Goal: Communication & Community: Answer question/provide support

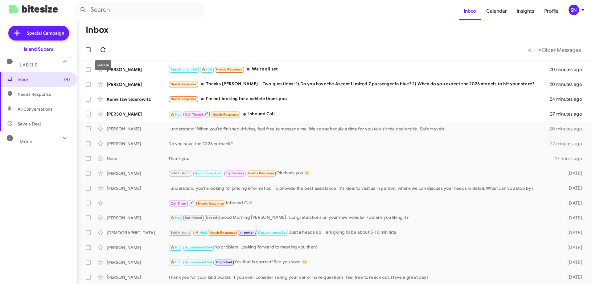
click at [104, 48] on icon at bounding box center [103, 49] width 5 height 5
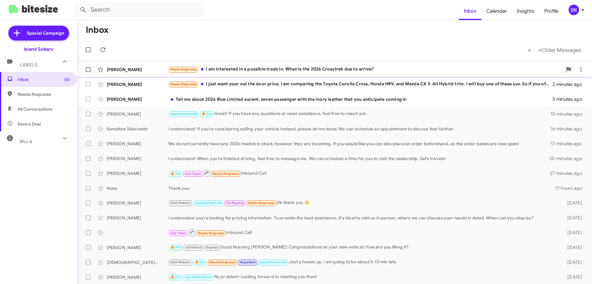
click at [387, 68] on div "Needs Response I am interested in a possible trade in. When is the 2026 Crosstr…" at bounding box center [365, 69] width 394 height 7
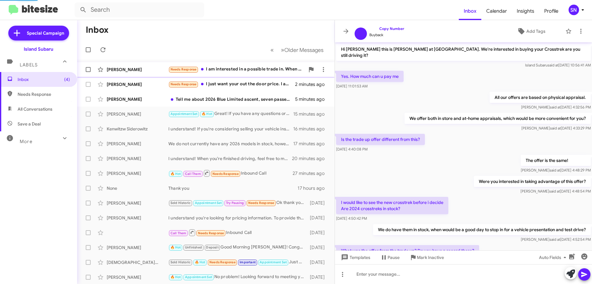
scroll to position [177, 0]
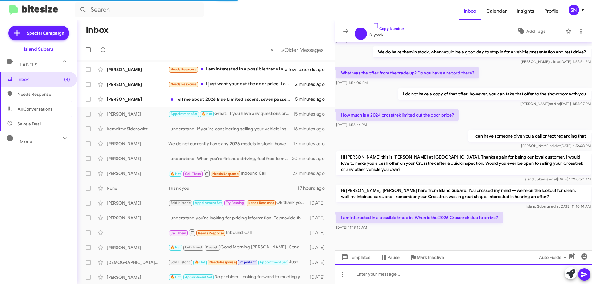
click at [365, 276] on div at bounding box center [463, 274] width 257 height 20
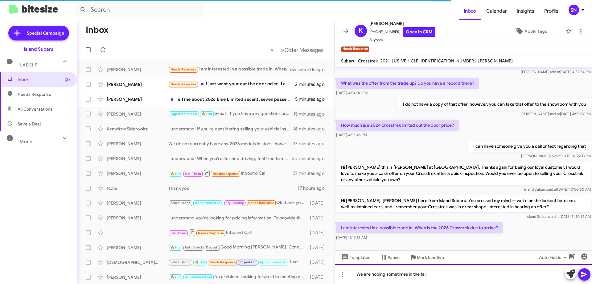
scroll to position [202, 0]
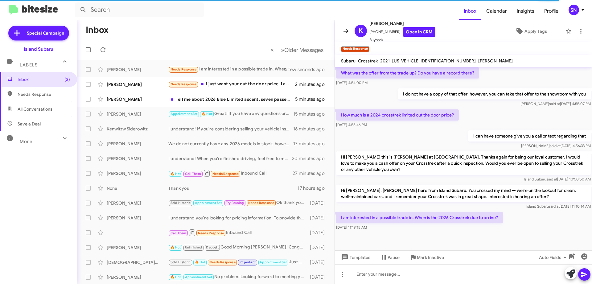
click at [348, 31] on icon at bounding box center [345, 30] width 7 height 7
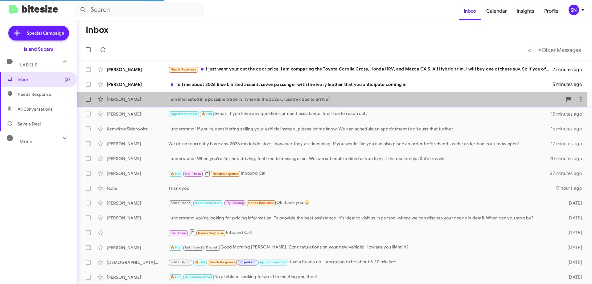
click at [260, 97] on div "I am interested in a possible trade in. When is the 2026 Crosstrek due to arriv…" at bounding box center [365, 99] width 394 height 6
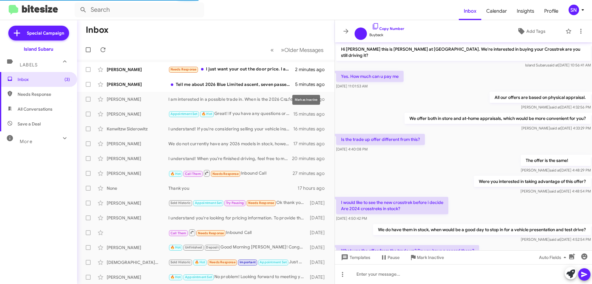
scroll to position [200, 0]
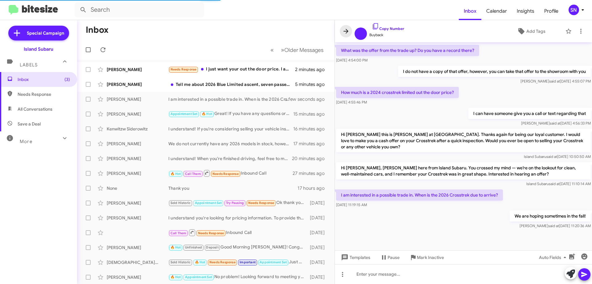
click at [344, 32] on icon at bounding box center [345, 30] width 7 height 7
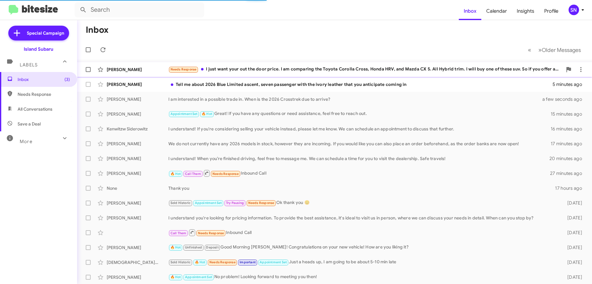
click at [302, 70] on div "Needs Response I just want your out the door price. I am comparing the Toyota C…" at bounding box center [365, 69] width 394 height 7
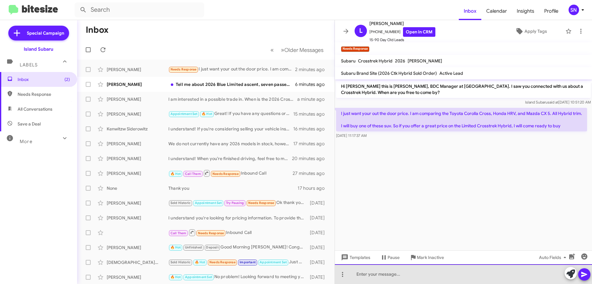
click at [422, 273] on div at bounding box center [463, 274] width 257 height 20
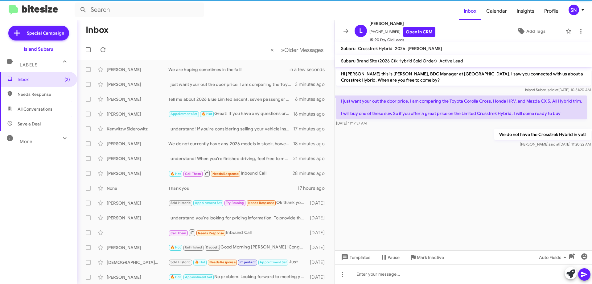
click at [349, 27] on button at bounding box center [346, 31] width 12 height 12
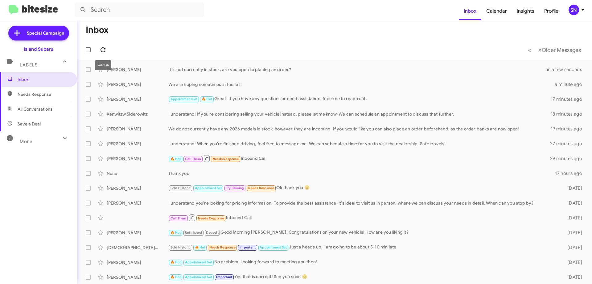
click at [102, 46] on icon at bounding box center [102, 49] width 7 height 7
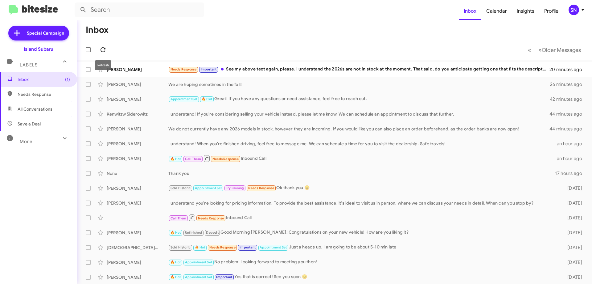
click at [104, 49] on icon at bounding box center [103, 49] width 5 height 5
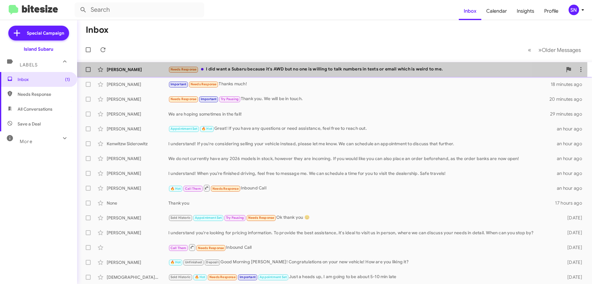
click at [325, 70] on div "Needs Response I did want a Subaru because it's AWD but no one is willing to ta…" at bounding box center [365, 69] width 394 height 7
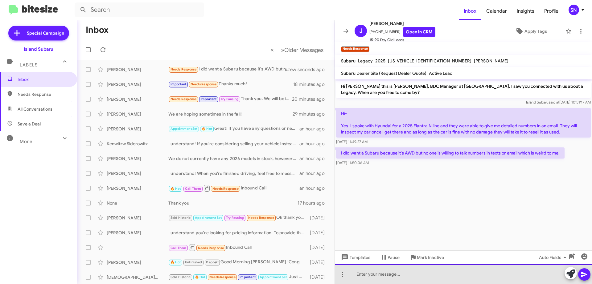
click at [383, 268] on div at bounding box center [463, 274] width 257 height 20
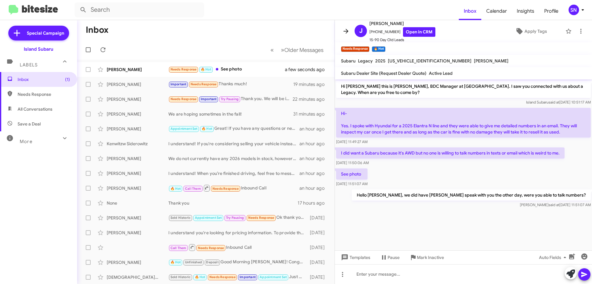
drag, startPoint x: 343, startPoint y: 31, endPoint x: 359, endPoint y: 25, distance: 17.3
click at [344, 31] on icon at bounding box center [345, 30] width 7 height 7
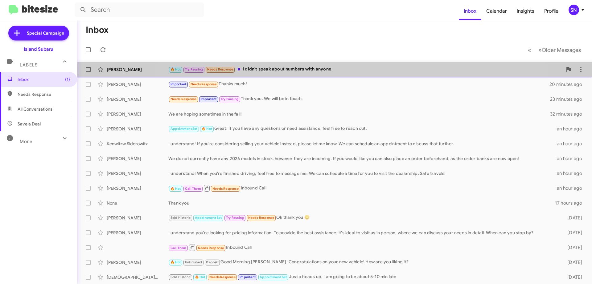
click at [339, 69] on div "🔥 Hot Try Pausing Needs Response I didn't speak about numbers with anyone" at bounding box center [365, 69] width 394 height 7
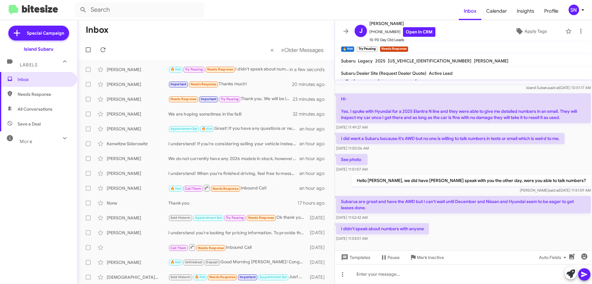
scroll to position [18, 0]
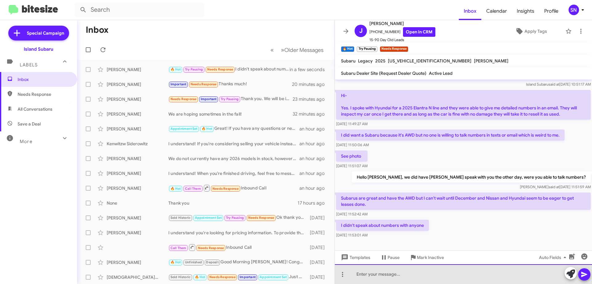
click at [375, 274] on div at bounding box center [463, 274] width 257 height 20
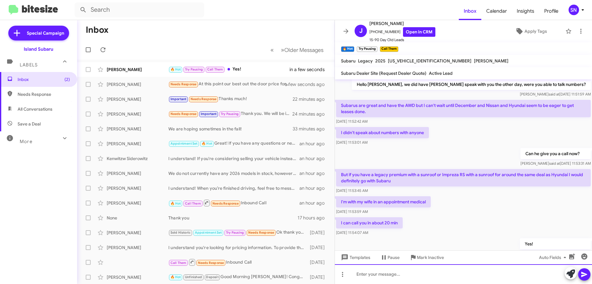
scroll to position [159, 0]
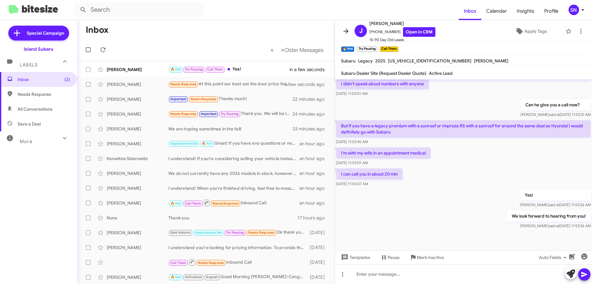
click at [347, 35] on button at bounding box center [346, 31] width 12 height 12
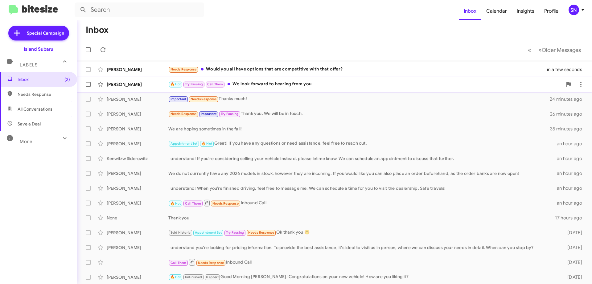
click at [325, 84] on div "🔥 Hot Try Pausing Call Them We look forward to hearing from you!" at bounding box center [365, 84] width 394 height 7
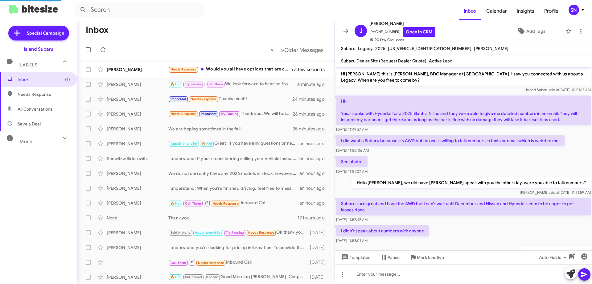
scroll to position [147, 0]
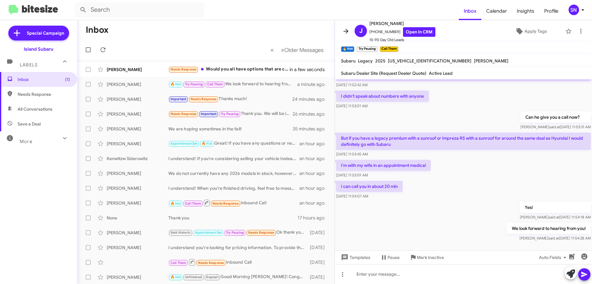
click at [349, 31] on icon at bounding box center [345, 30] width 7 height 7
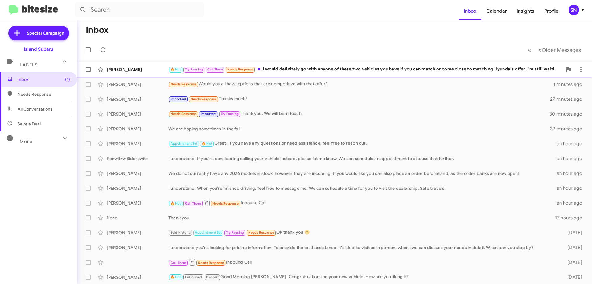
click at [379, 68] on div "🔥 Hot Try Pausing Call Them Needs Response I would definitely go with anyone of…" at bounding box center [365, 69] width 394 height 7
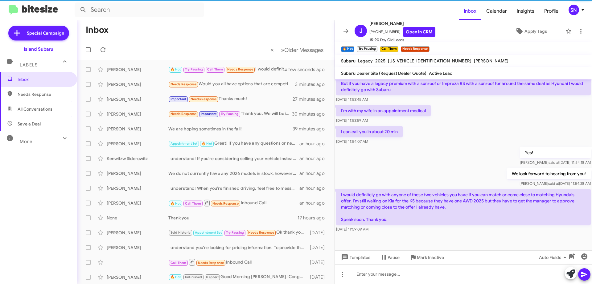
scroll to position [206, 0]
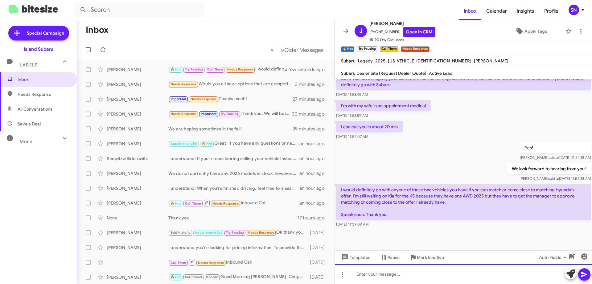
click at [374, 274] on div at bounding box center [463, 274] width 257 height 20
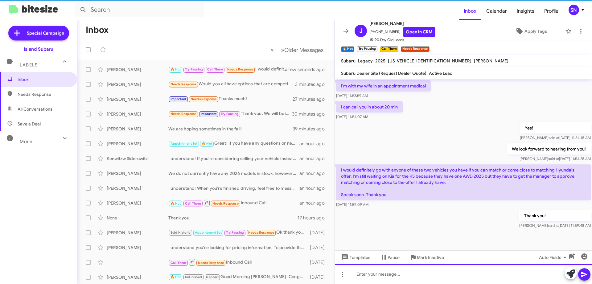
scroll to position [229, 0]
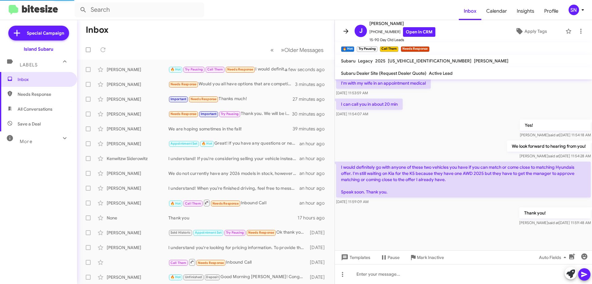
click at [350, 34] on icon at bounding box center [345, 30] width 7 height 7
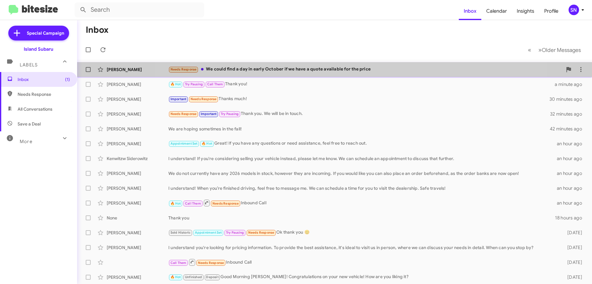
click at [335, 67] on div "Needs Response We could find a day in early October if we have a quote availabl…" at bounding box center [365, 69] width 394 height 7
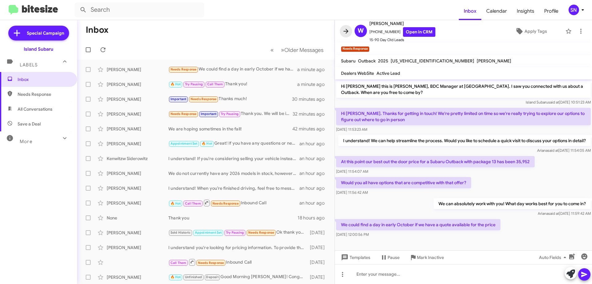
click at [346, 31] on icon at bounding box center [346, 31] width 5 height 5
